Goal: Task Accomplishment & Management: Manage account settings

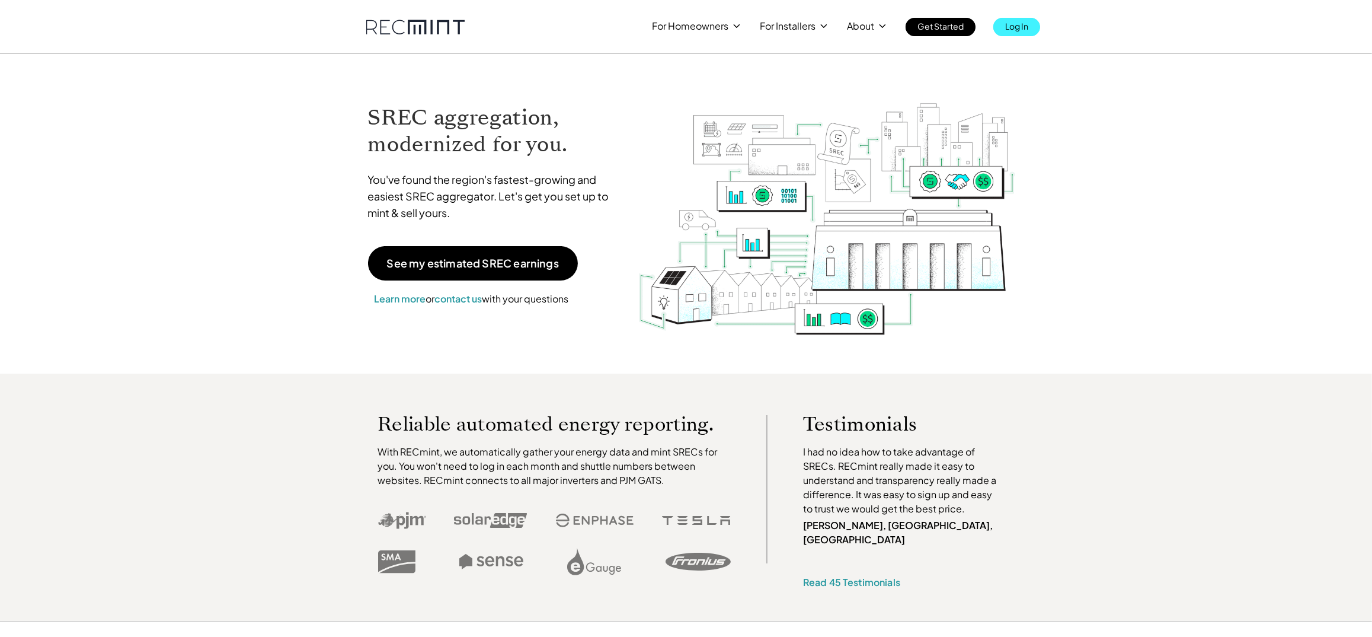
click at [1019, 24] on p "Log In" at bounding box center [1016, 26] width 23 height 17
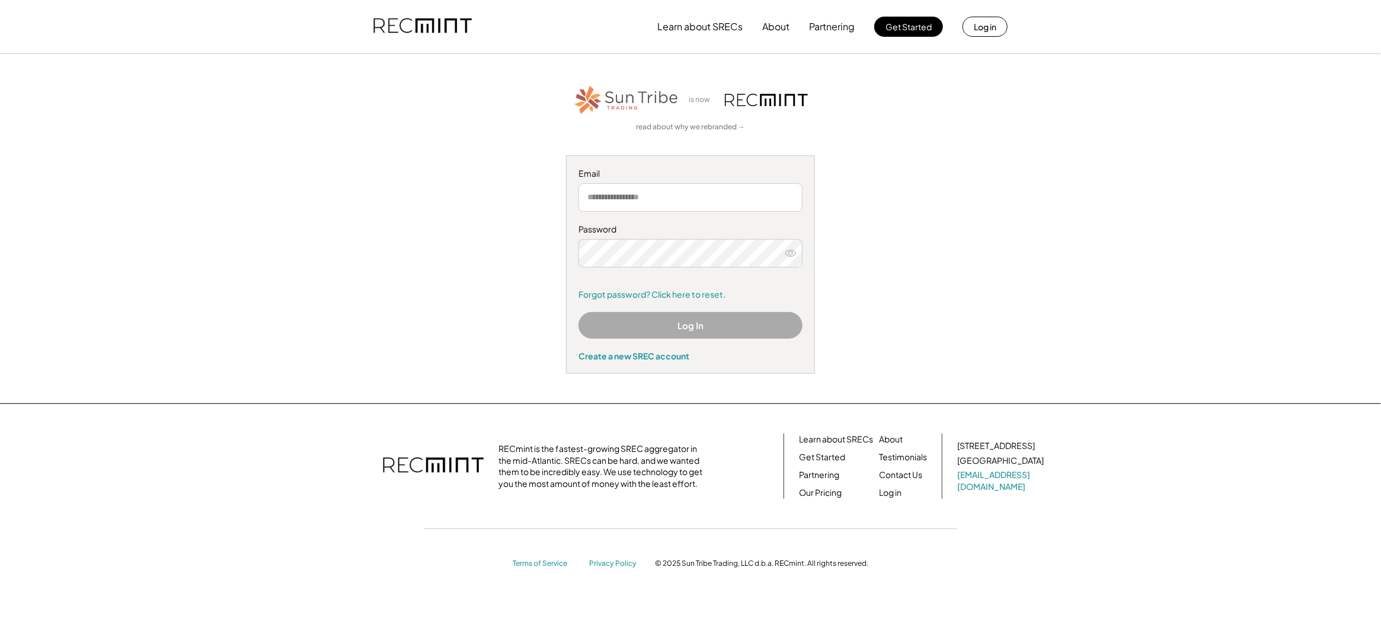
click at [709, 193] on input "email" at bounding box center [690, 197] width 224 height 28
type input "**********"
click at [686, 318] on button "Log In" at bounding box center [690, 325] width 224 height 27
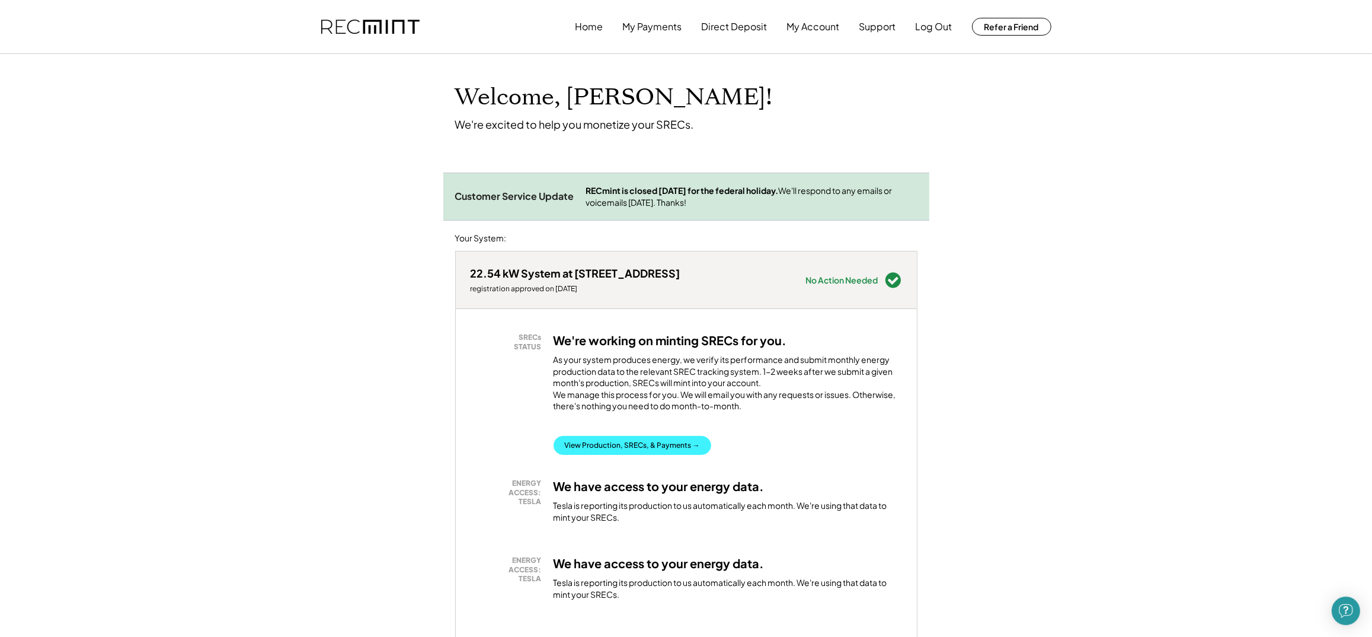
click at [635, 455] on button "View Production, SRECs, & Payments →" at bounding box center [633, 445] width 158 height 19
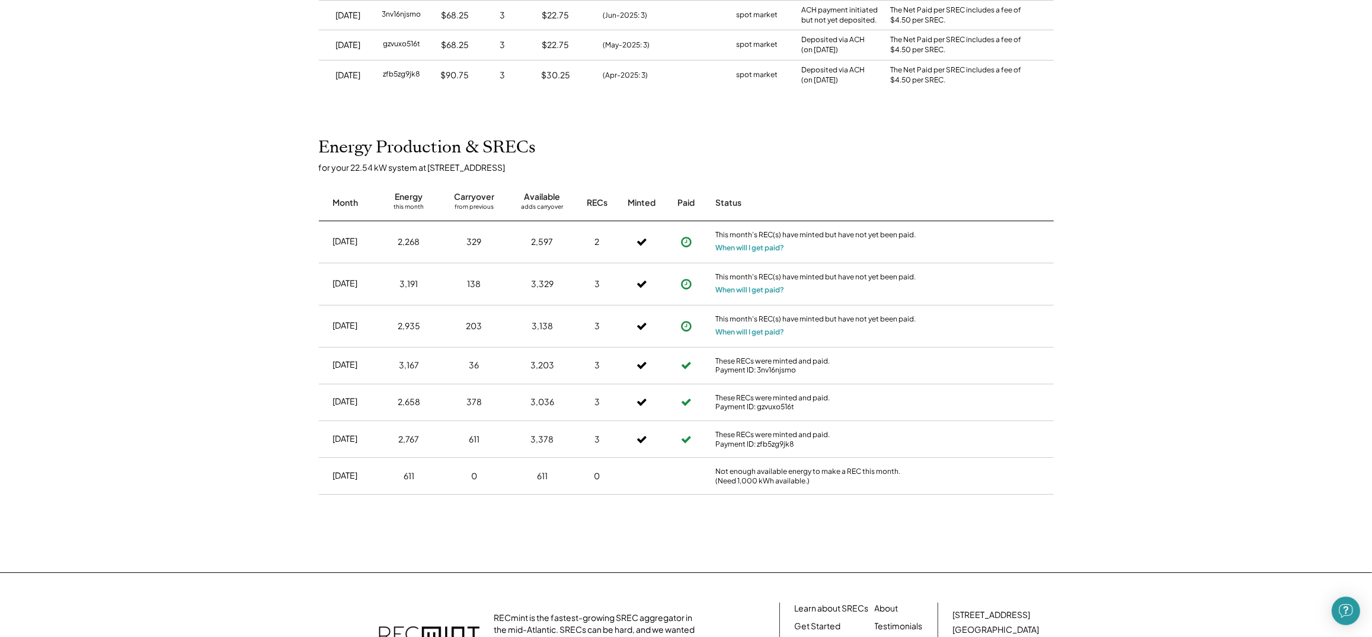
scroll to position [237, 0]
